Goal: Information Seeking & Learning: Learn about a topic

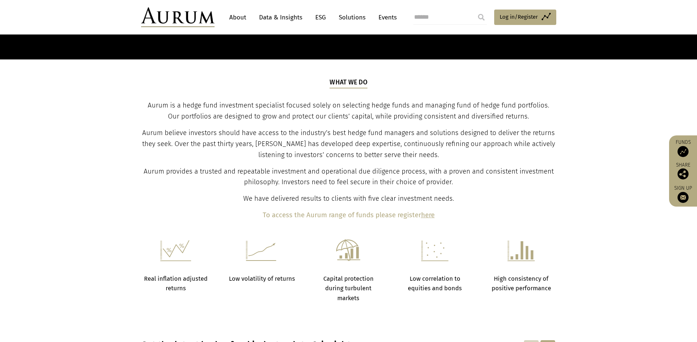
scroll to position [83, 0]
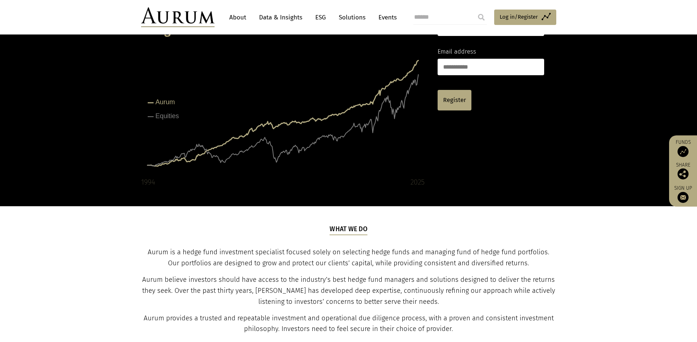
click at [239, 19] on link "About" at bounding box center [237, 18] width 24 height 14
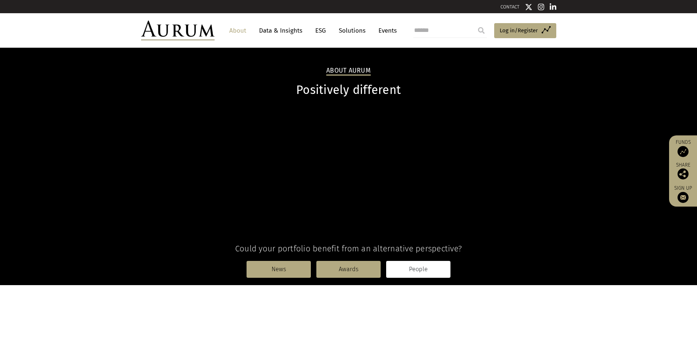
click at [412, 278] on link "People" at bounding box center [418, 269] width 64 height 17
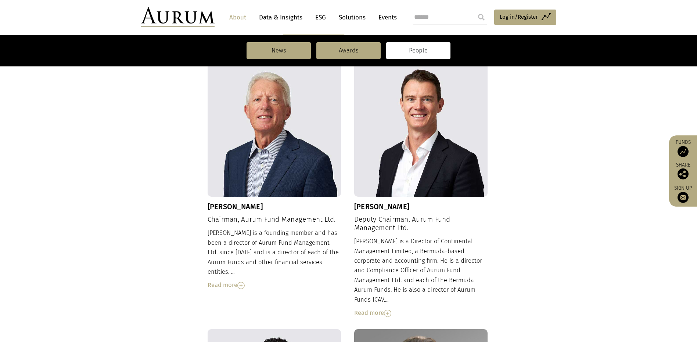
scroll to position [129, 0]
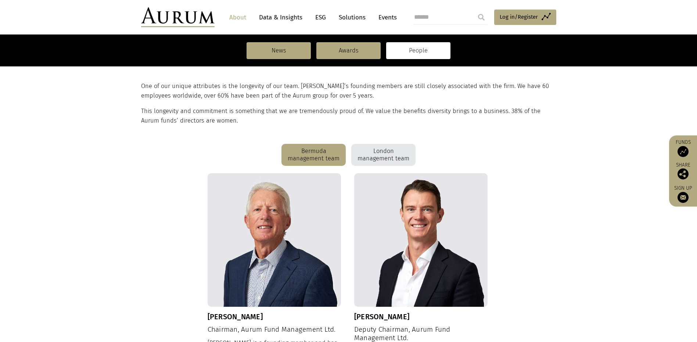
click at [390, 154] on div "London management team" at bounding box center [383, 155] width 64 height 22
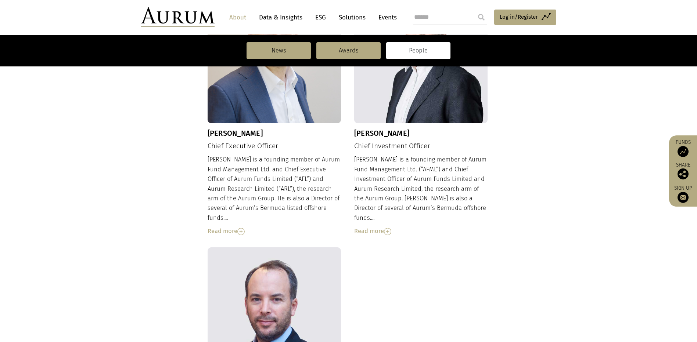
scroll to position [459, 0]
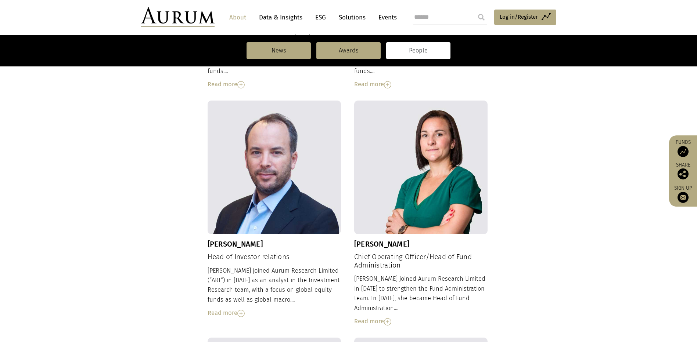
click at [383, 317] on div "Read more" at bounding box center [421, 322] width 134 height 10
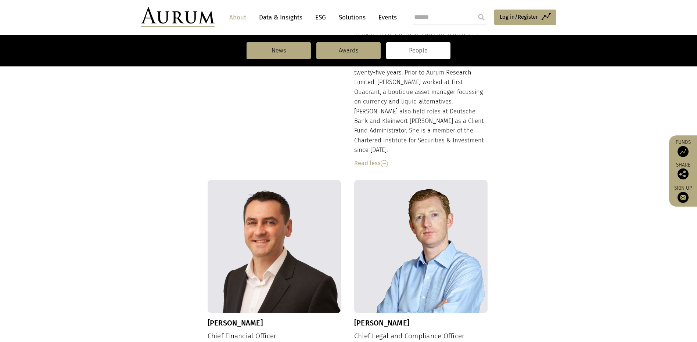
scroll to position [863, 0]
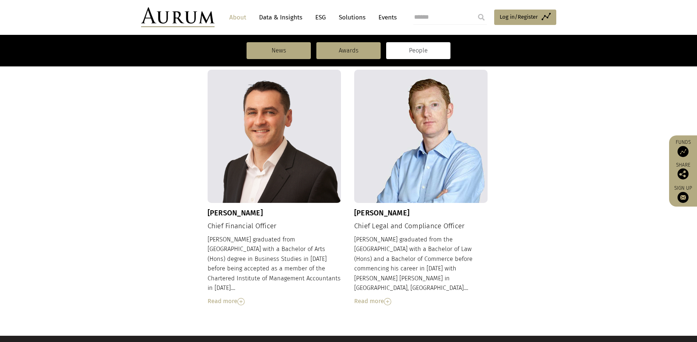
click at [386, 297] on div "Read more" at bounding box center [421, 302] width 134 height 10
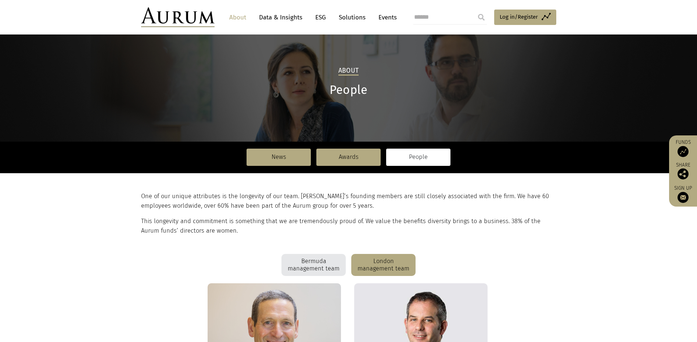
scroll to position [165, 0]
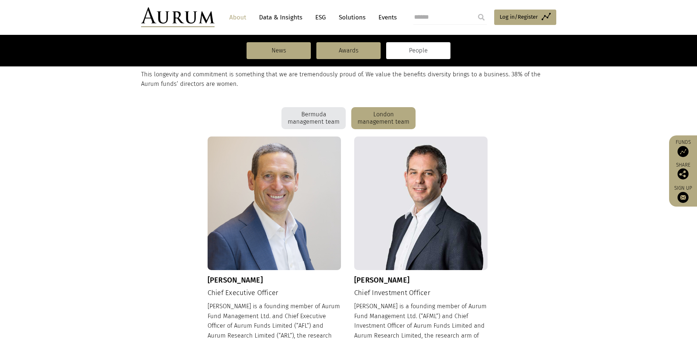
click at [308, 118] on div "Bermuda management team" at bounding box center [313, 118] width 64 height 22
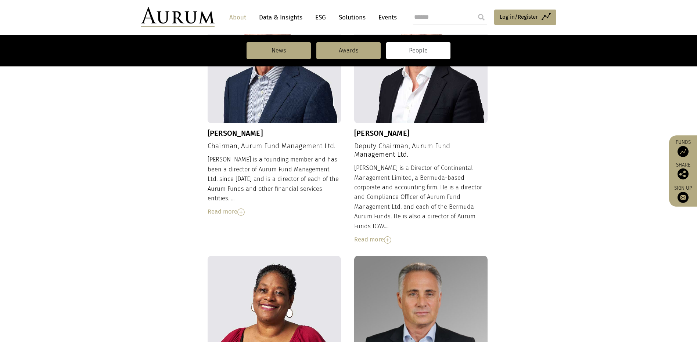
scroll to position [349, 0]
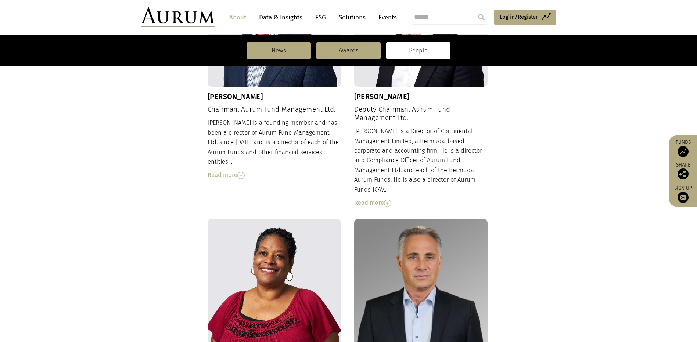
click at [240, 172] on img at bounding box center [240, 175] width 7 height 7
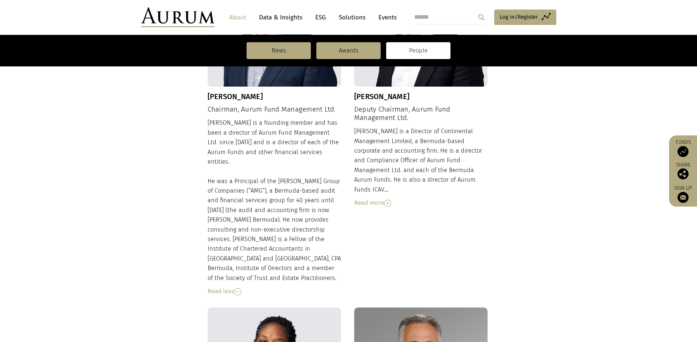
click at [393, 198] on div "Read more" at bounding box center [421, 203] width 134 height 10
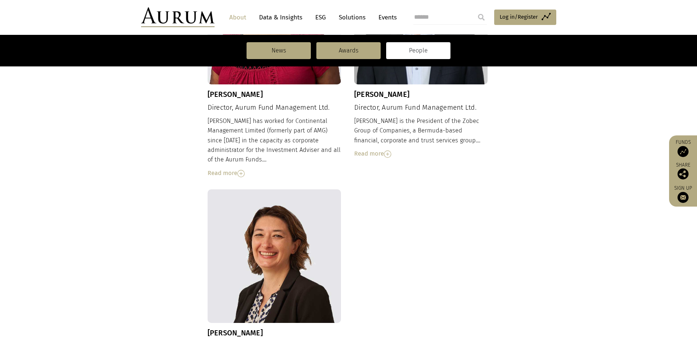
scroll to position [606, 0]
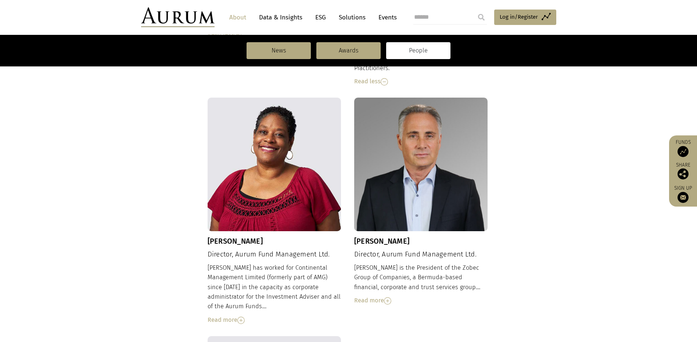
click at [384, 296] on div "Read more" at bounding box center [421, 301] width 134 height 10
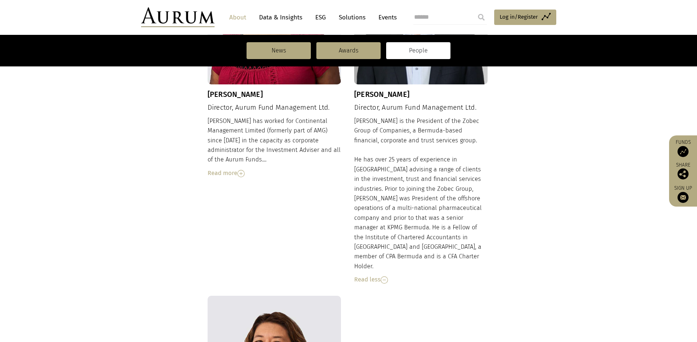
scroll to position [679, 0]
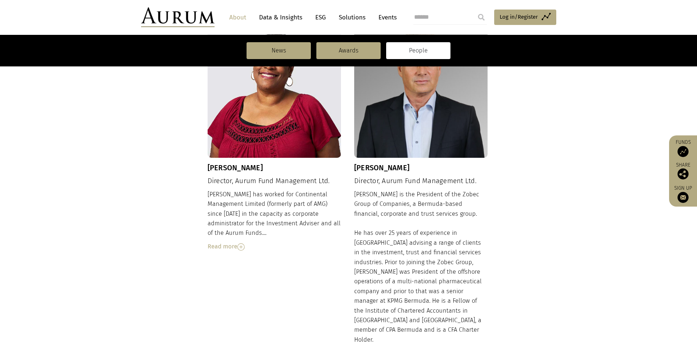
click at [237, 242] on div "Read more" at bounding box center [274, 247] width 134 height 10
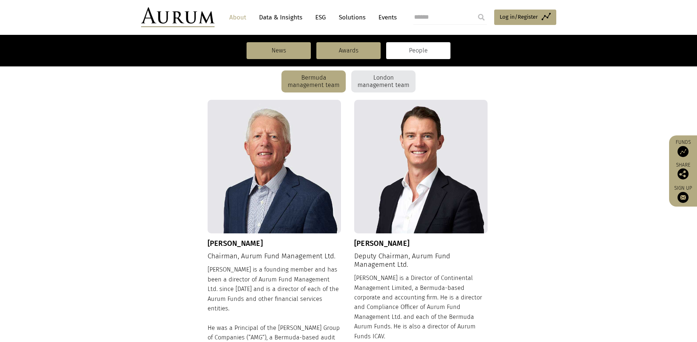
scroll to position [55, 0]
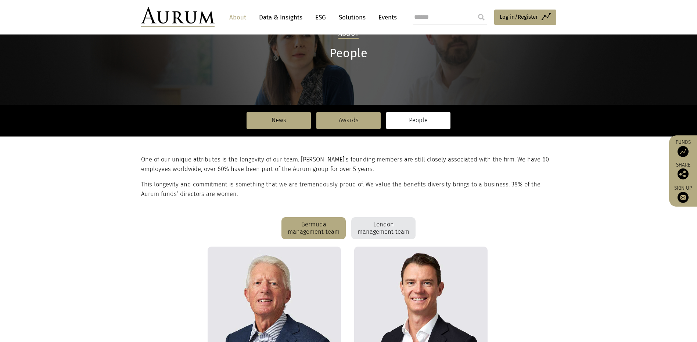
click at [359, 233] on div "London management team" at bounding box center [383, 228] width 64 height 22
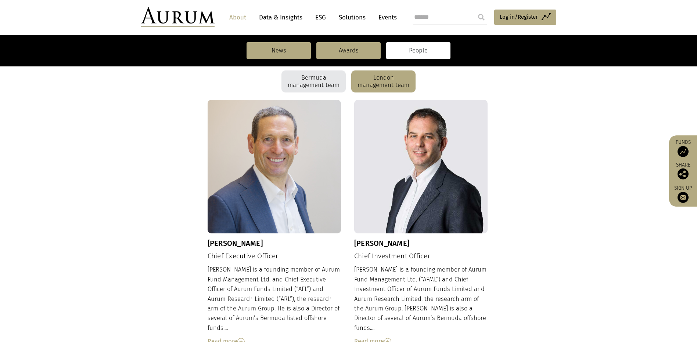
scroll to position [312, 0]
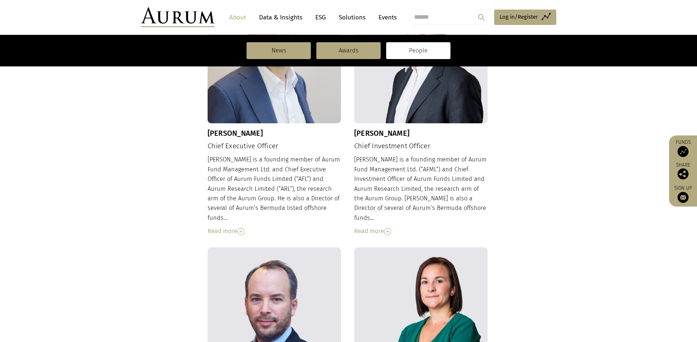
click at [243, 227] on div "Read more" at bounding box center [274, 232] width 134 height 10
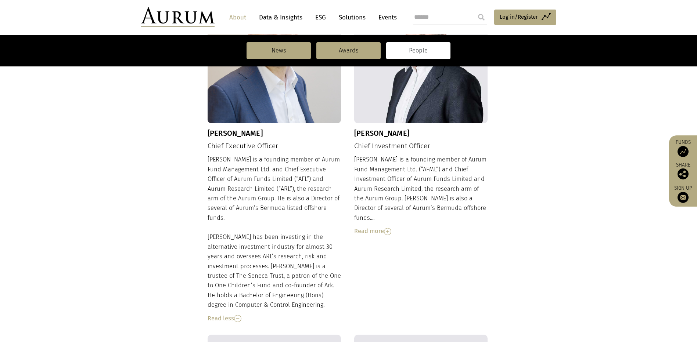
click at [385, 228] on img at bounding box center [387, 231] width 7 height 7
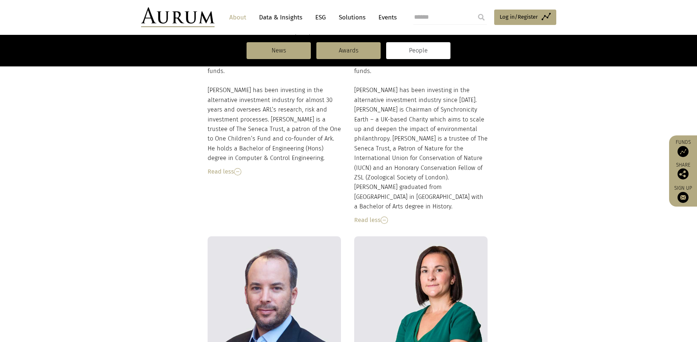
scroll to position [606, 0]
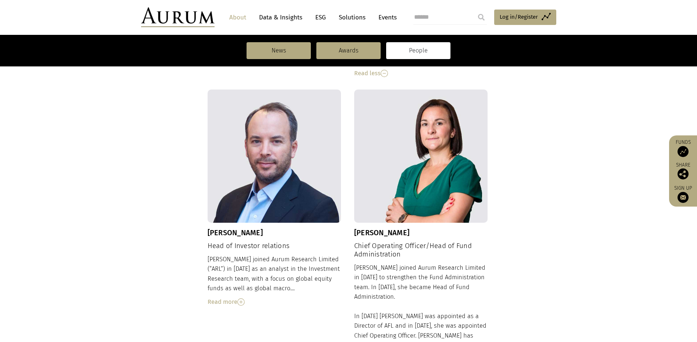
click at [238, 268] on div "[PERSON_NAME] joined Aurum Research Limited (“ARL”) in [DATE] as an analyst in …" at bounding box center [274, 281] width 134 height 52
click at [239, 299] on img at bounding box center [240, 302] width 7 height 7
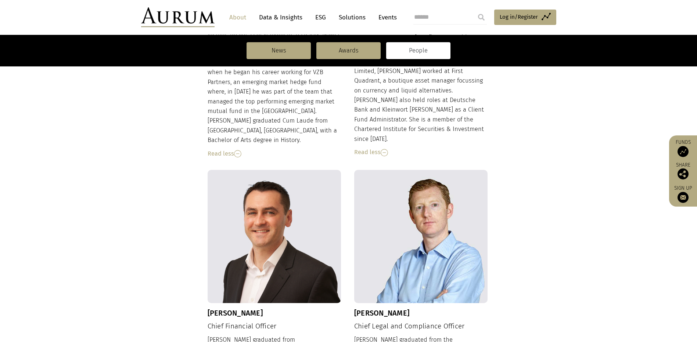
scroll to position [973, 0]
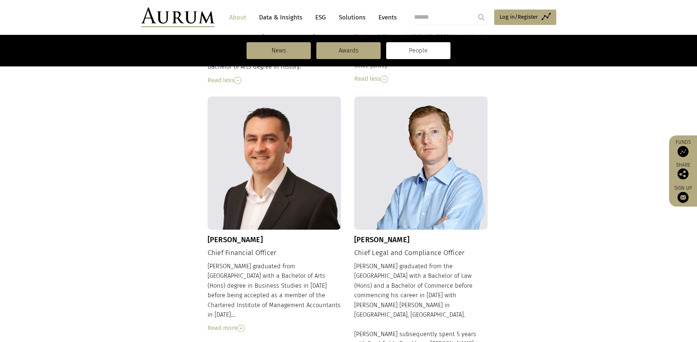
click at [240, 325] on img at bounding box center [240, 328] width 7 height 7
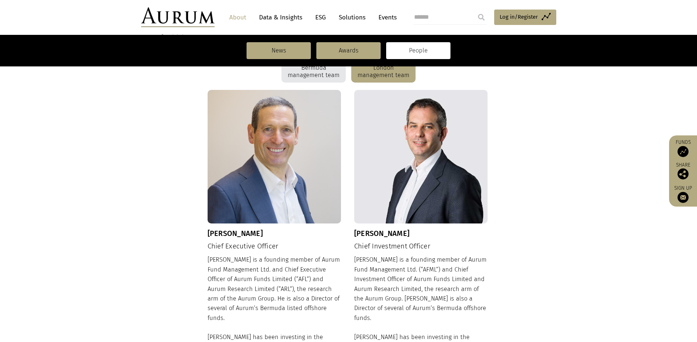
scroll to position [322, 0]
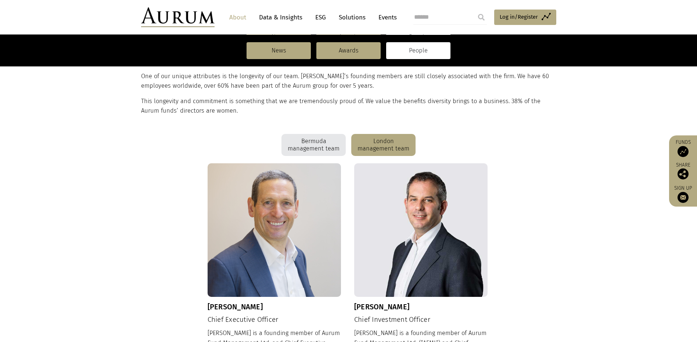
click at [301, 142] on div "Bermuda management team" at bounding box center [313, 145] width 64 height 22
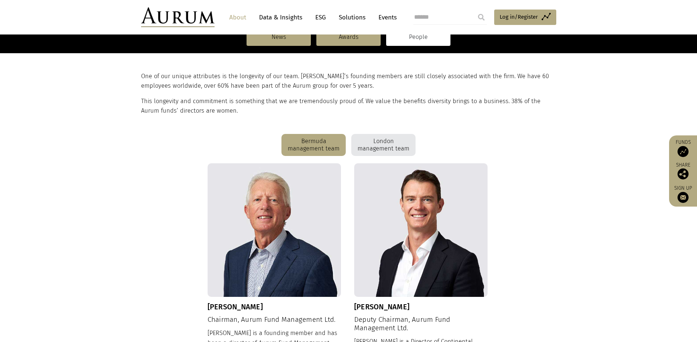
scroll to position [0, 0]
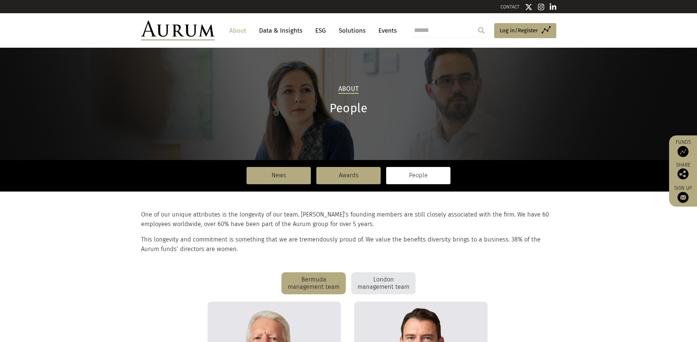
click at [371, 281] on div "London management team" at bounding box center [383, 283] width 64 height 22
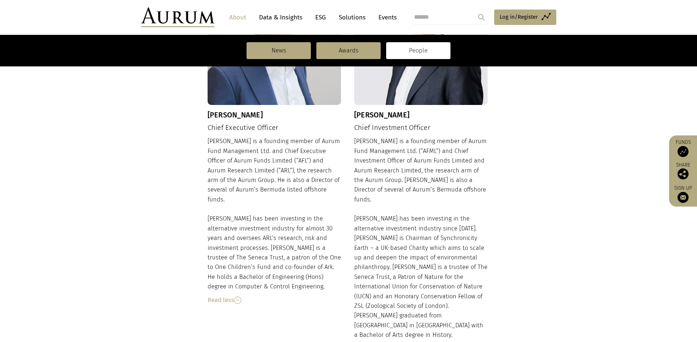
scroll to position [367, 0]
